Goal: Check status: Check status

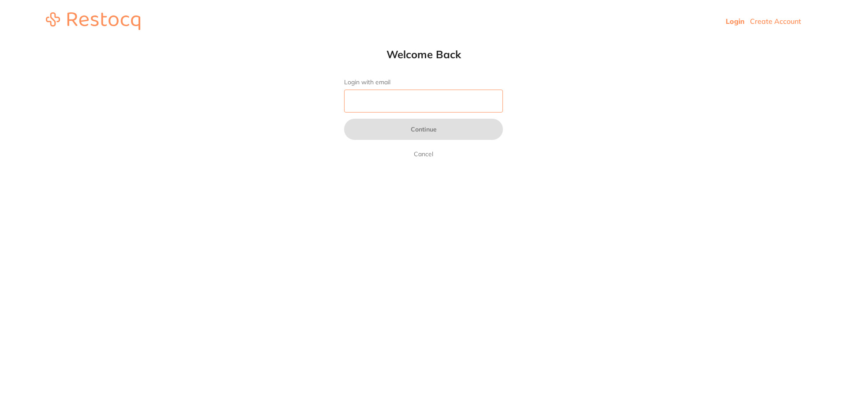
click at [371, 99] on input "Login with email" at bounding box center [423, 101] width 159 height 23
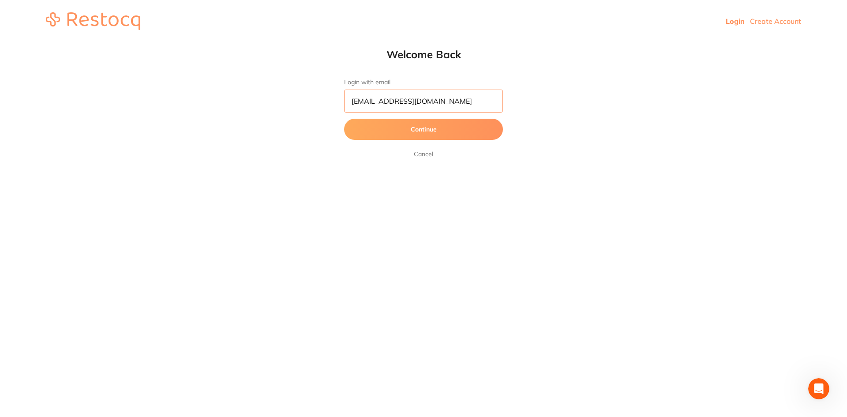
type input "[EMAIL_ADDRESS][DOMAIN_NAME]"
click at [344, 119] on button "Continue" at bounding box center [423, 129] width 159 height 21
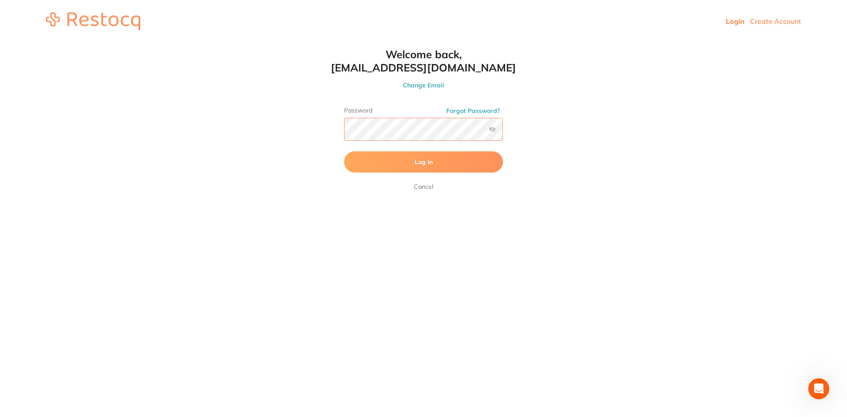
click at [344, 151] on button "Log In" at bounding box center [423, 161] width 159 height 21
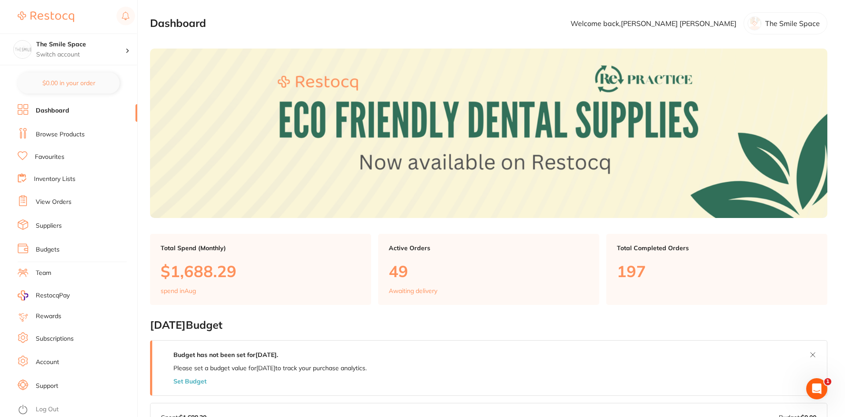
click at [38, 199] on link "View Orders" at bounding box center [54, 202] width 36 height 9
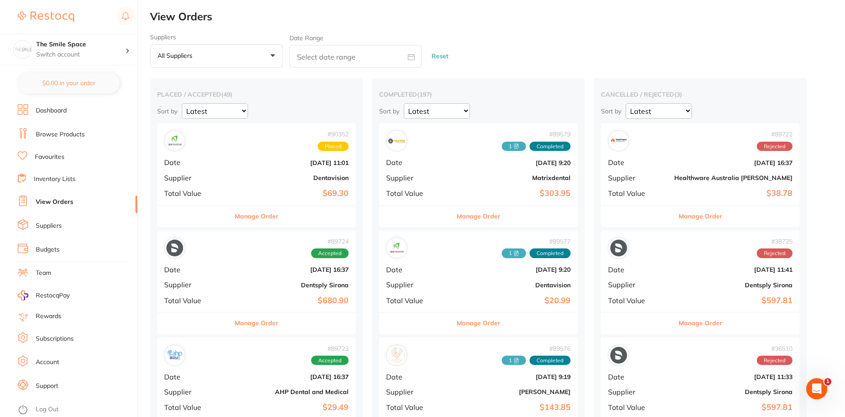
click at [251, 57] on button "All suppliers +0" at bounding box center [216, 56] width 132 height 24
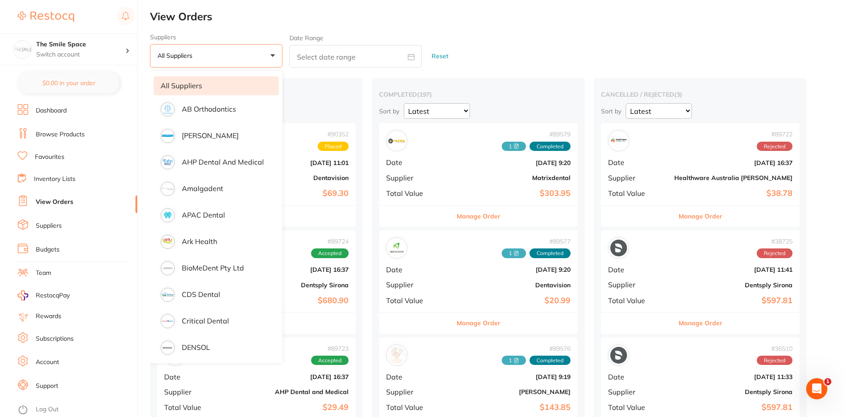
click at [537, 38] on div "Suppliers All suppliers +0 All suppliers AB Orthodontics Adam Dental AHP Dental…" at bounding box center [497, 51] width 695 height 34
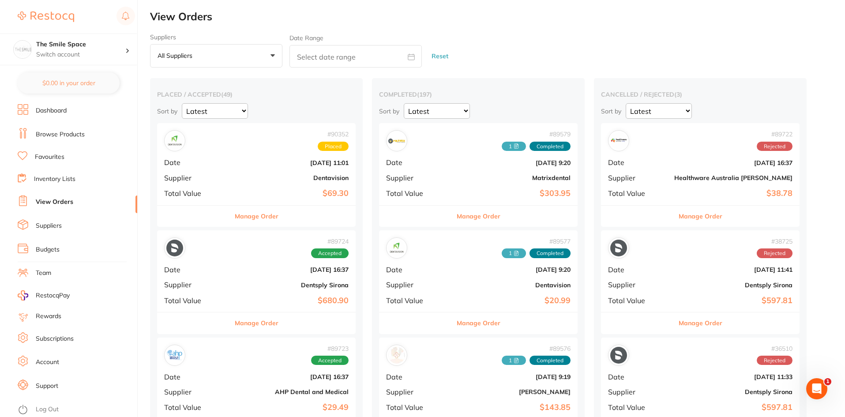
click at [457, 324] on button "Manage Order" at bounding box center [479, 322] width 44 height 21
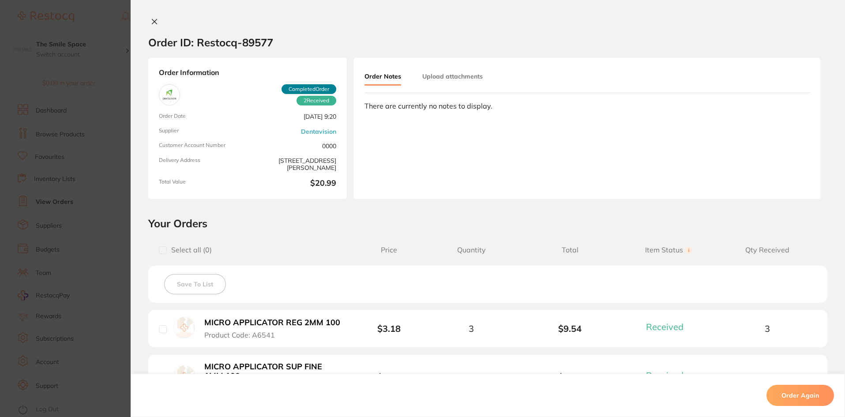
click at [156, 21] on button at bounding box center [154, 22] width 12 height 9
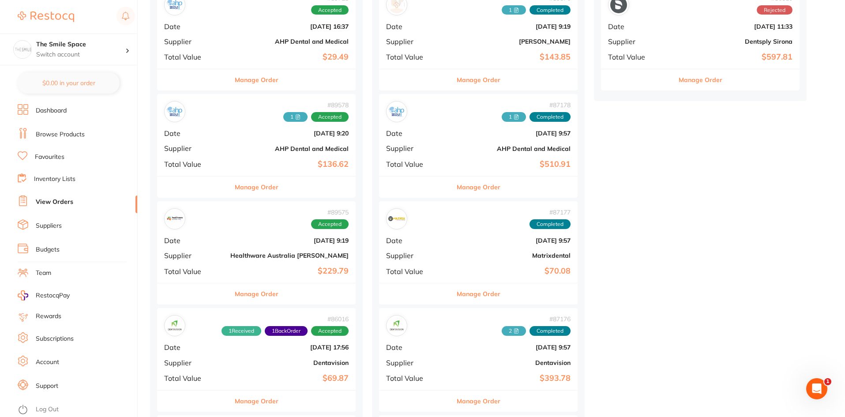
scroll to position [419, 0]
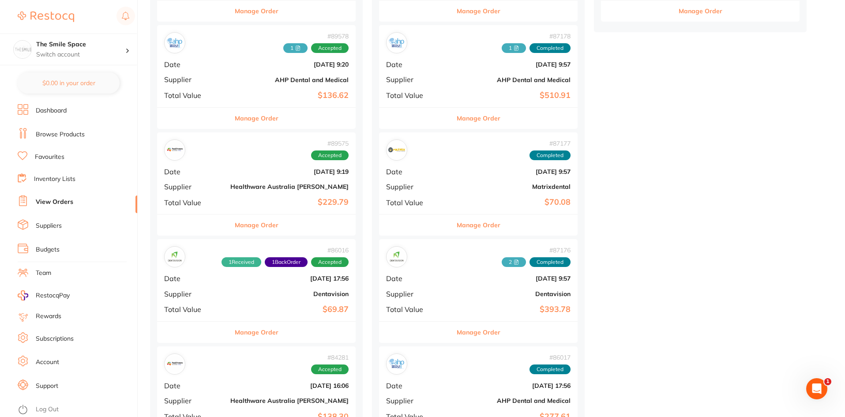
click at [280, 268] on div "# 86016 1 Received 1 Back Order Accepted Date Jul 8 2025, 17:56 Supplier Dentav…" at bounding box center [256, 280] width 199 height 82
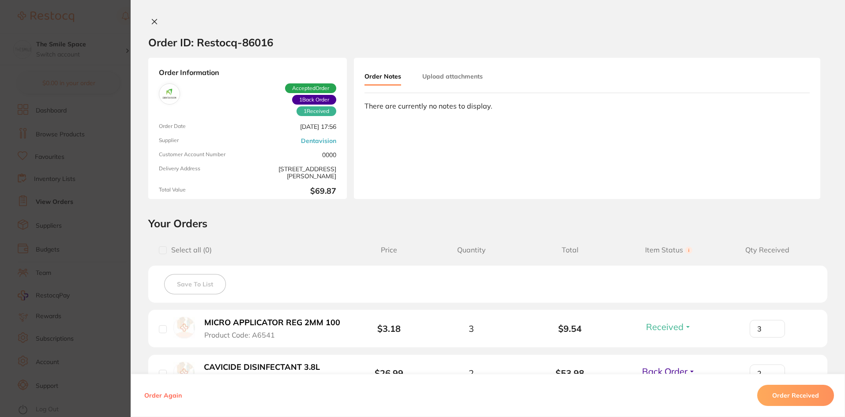
click at [107, 129] on section "Order ID: Restocq- 86016 Order Information 1 Received 1 Back Order Accepted Ord…" at bounding box center [422, 208] width 845 height 417
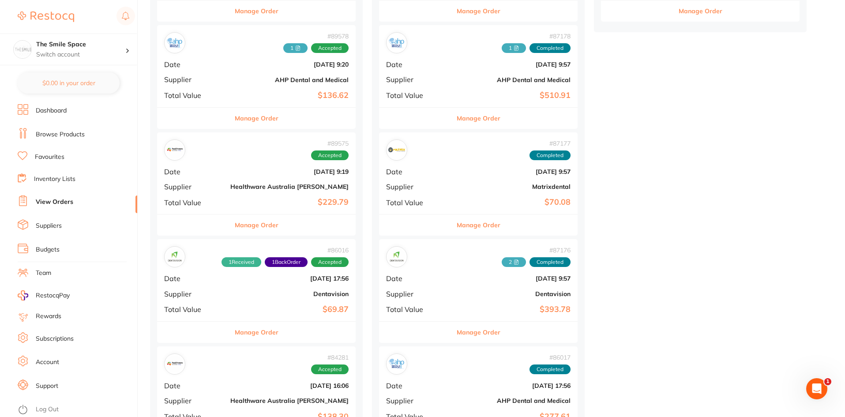
click at [457, 336] on button "Manage Order" at bounding box center [479, 332] width 44 height 21
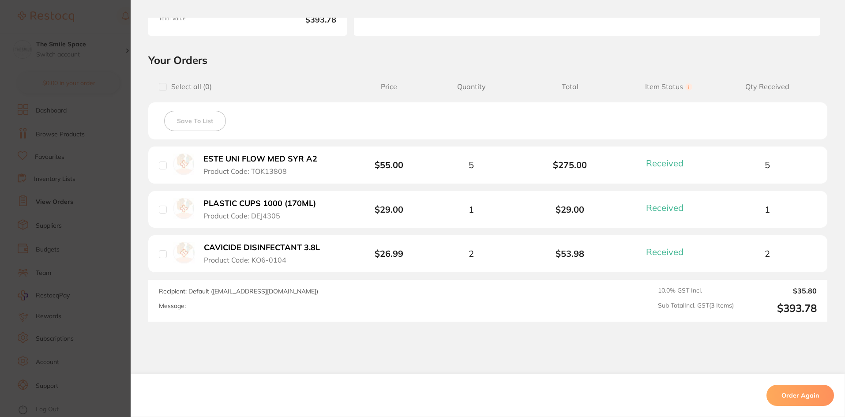
scroll to position [166, 0]
click at [116, 181] on section "Order ID: Restocq- 87176 Order Information 3 Received Completed Order Order Dat…" at bounding box center [422, 208] width 845 height 417
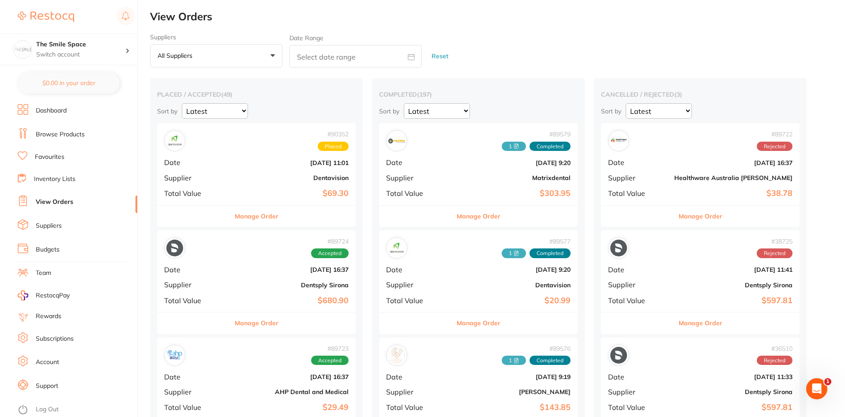
click at [328, 150] on span "Placed" at bounding box center [333, 147] width 31 height 10
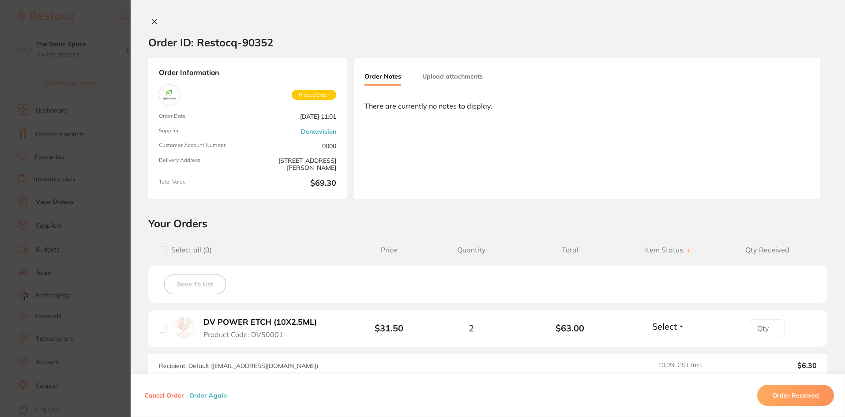
click at [151, 19] on icon at bounding box center [154, 21] width 7 height 7
